Goal: Book appointment/travel/reservation

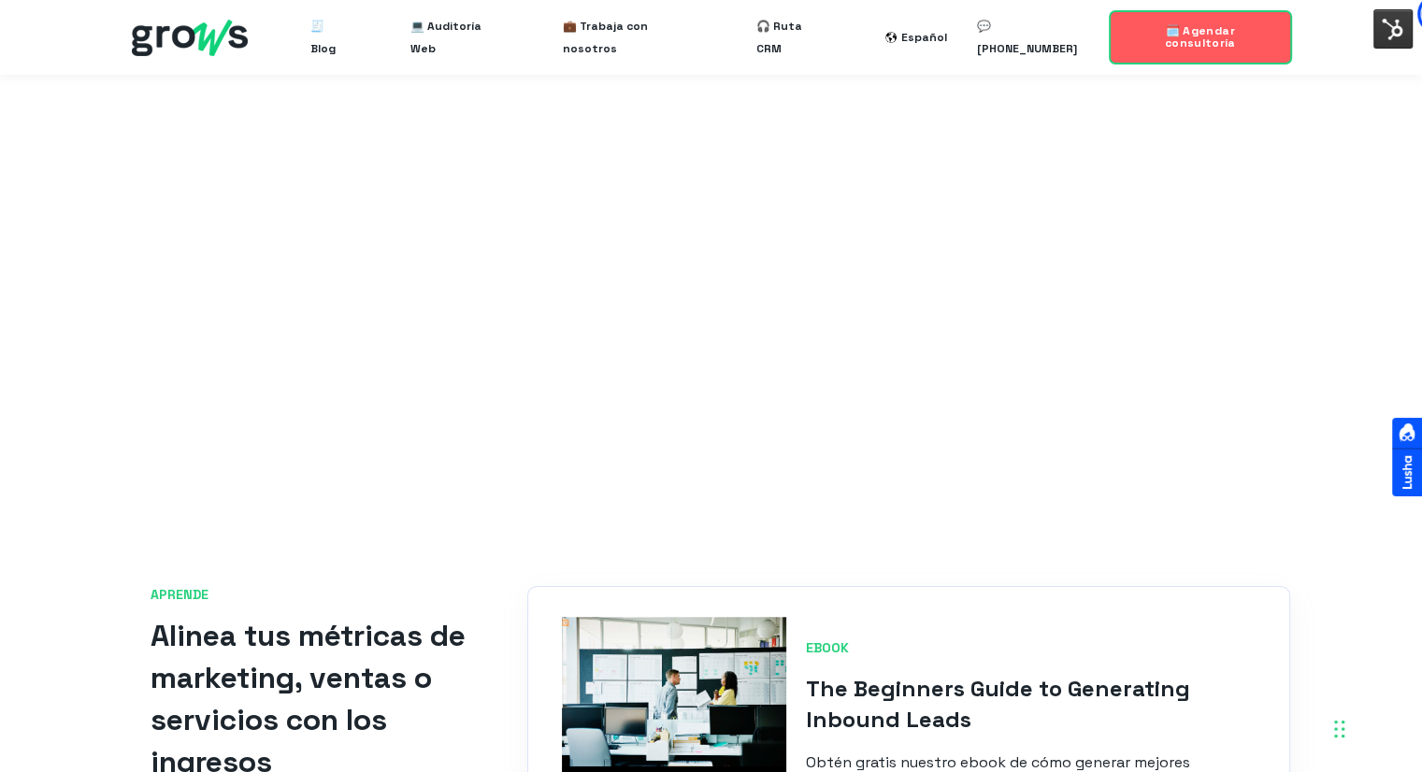
click at [1197, 45] on link "🗓️ Agendar consultoría" at bounding box center [1200, 37] width 181 height 52
